Goal: Transaction & Acquisition: Subscribe to service/newsletter

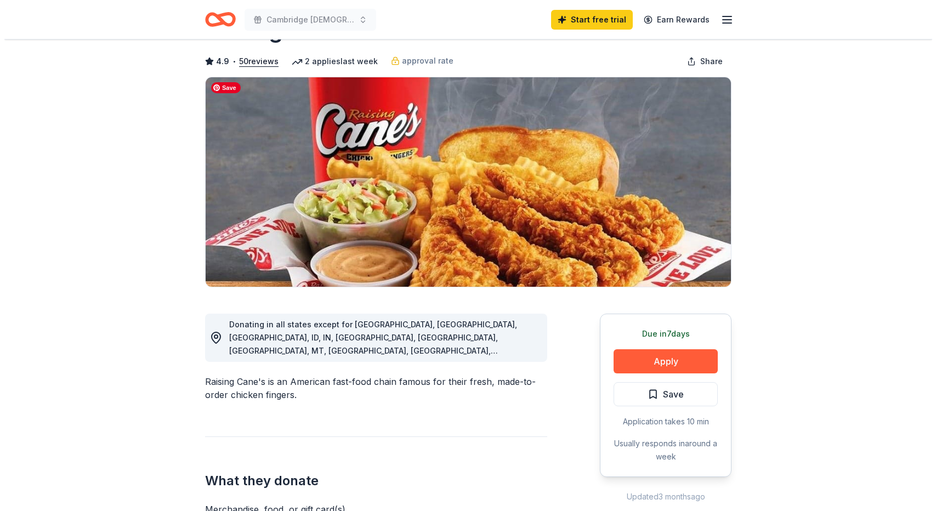
scroll to position [47, 0]
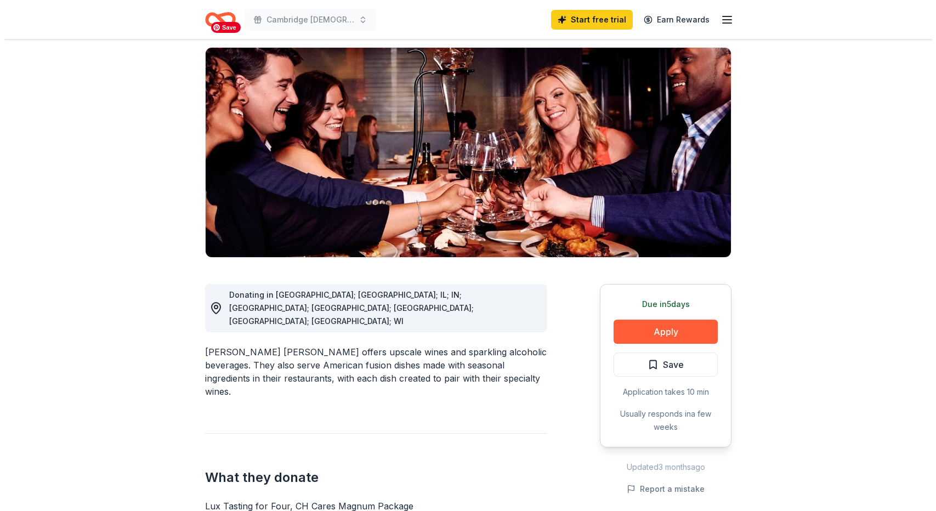
scroll to position [135, 0]
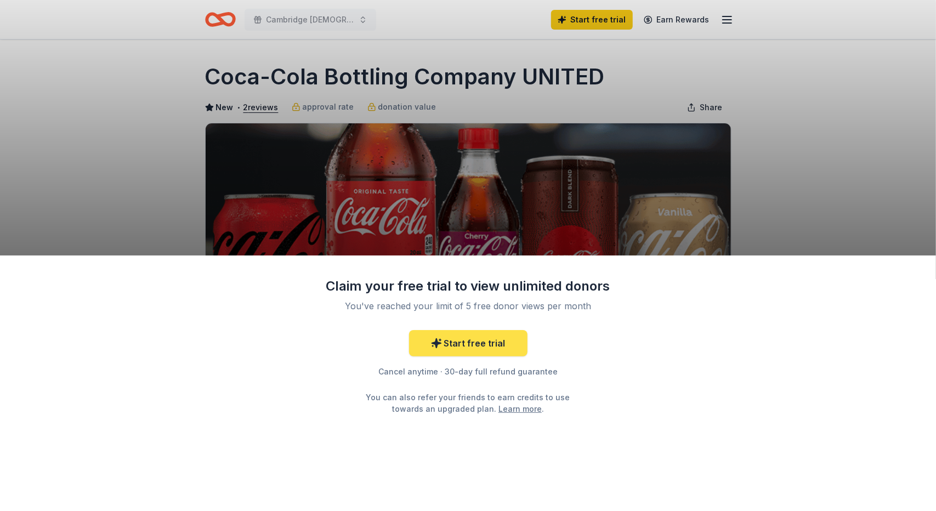
click at [468, 343] on link "Start free trial" at bounding box center [468, 343] width 118 height 26
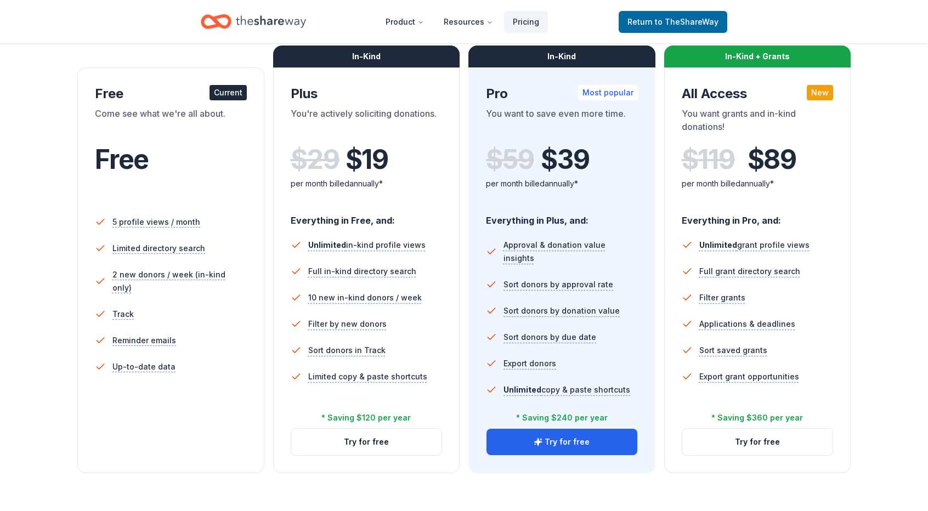
scroll to position [169, 0]
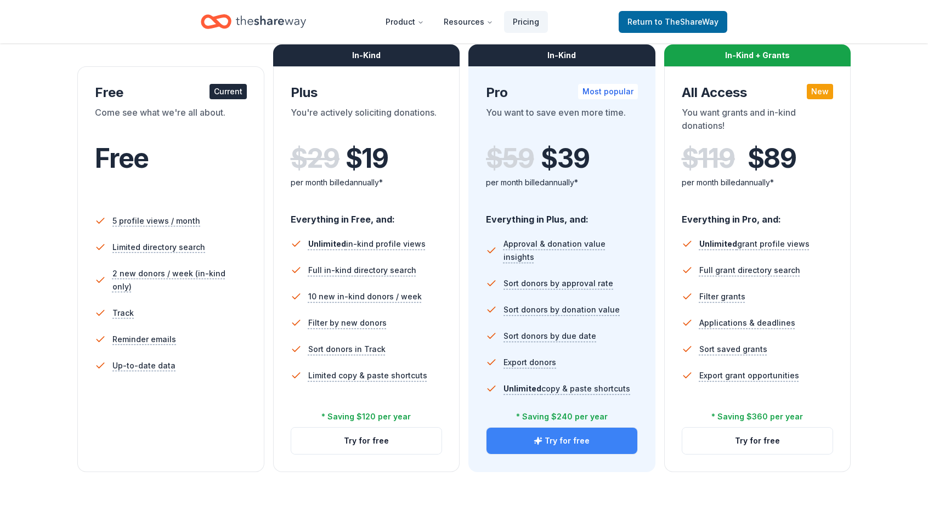
click at [595, 444] on button "Try for free" at bounding box center [561, 441] width 151 height 26
